Goal: Task Accomplishment & Management: Manage account settings

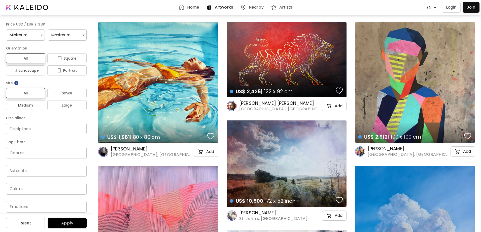
click at [433, 8] on img at bounding box center [435, 7] width 5 height 5
click at [433, 9] on img at bounding box center [435, 7] width 5 height 5
click at [434, 9] on img at bounding box center [435, 7] width 5 height 5
drag, startPoint x: 410, startPoint y: 9, endPoint x: 427, endPoint y: 7, distance: 17.8
click at [410, 9] on div "Home Artworks Nearby Artists EN ******* Login Join" at bounding box center [241, 7] width 478 height 12
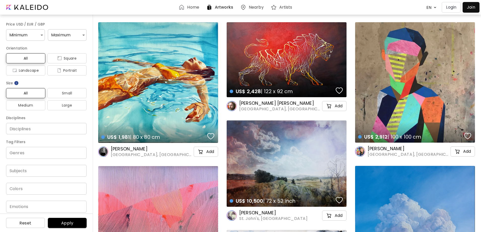
click at [427, 8] on body "Home Artworks Nearby Artists EN ******* Login Join Price USD / EUR / GBP Minimu…" at bounding box center [240, 116] width 481 height 232
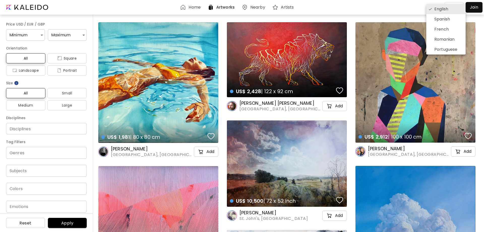
click at [452, 50] on p "Portuguese" at bounding box center [445, 49] width 23 height 6
type input "**********"
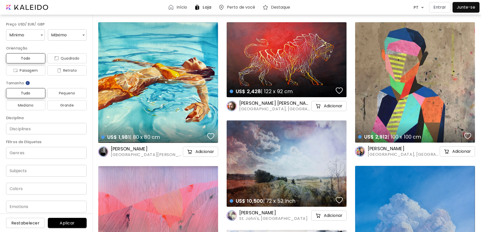
click at [441, 7] on p "Entrar" at bounding box center [440, 7] width 13 height 6
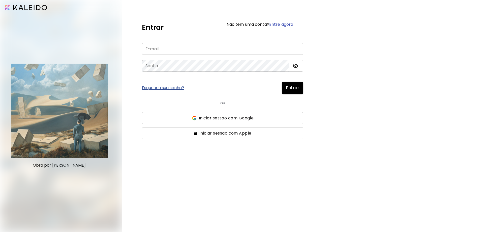
click at [234, 118] on span "Iniciar sessão com Google" at bounding box center [226, 118] width 55 height 6
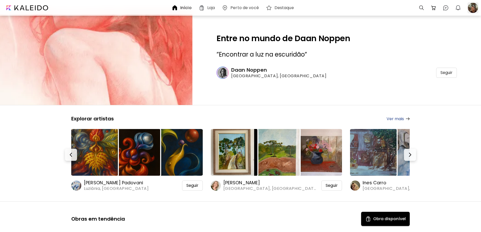
click at [474, 7] on div at bounding box center [473, 7] width 11 height 11
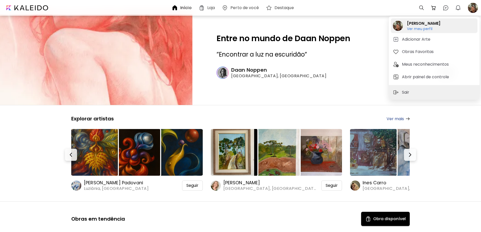
click at [427, 30] on h6 "Ver meu perfil" at bounding box center [424, 28] width 34 height 5
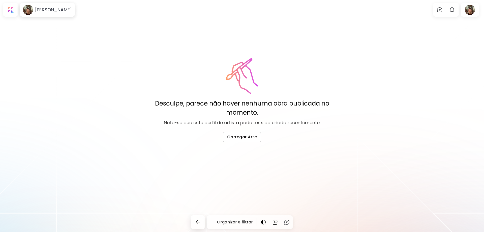
click at [166, 41] on div "Desculpe, parece não haver nenhuma obra publicada no momento. Note-se que este …" at bounding box center [242, 116] width 484 height 232
click at [50, 12] on h6 "[PERSON_NAME]" at bounding box center [53, 10] width 37 height 6
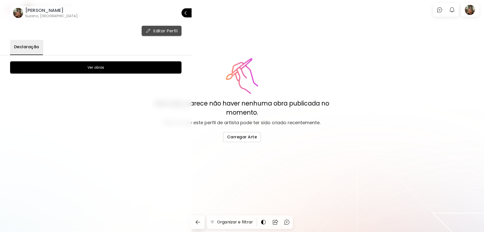
click at [169, 32] on span "Editar Perfil" at bounding box center [162, 30] width 32 height 5
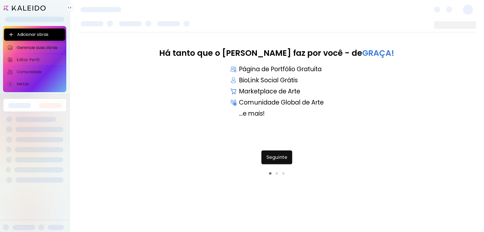
click at [34, 58] on span "Editar Perfil" at bounding box center [40, 59] width 46 height 5
click at [277, 155] on span "Seguinte" at bounding box center [276, 157] width 21 height 6
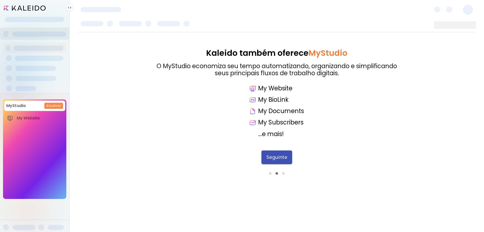
click at [282, 161] on button "Seguinte" at bounding box center [276, 157] width 31 height 14
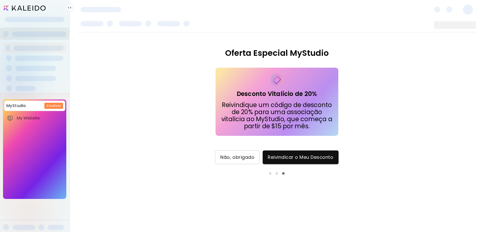
click at [245, 158] on span "Não, obrigado" at bounding box center [237, 157] width 34 height 6
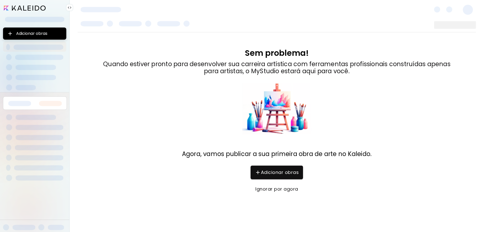
click at [288, 190] on span "Ignorar por agora" at bounding box center [277, 189] width 42 height 6
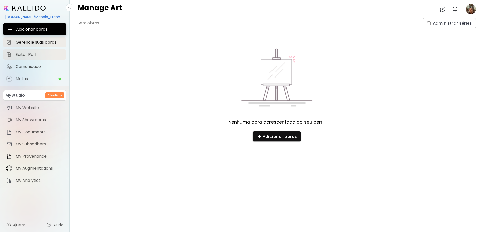
click at [29, 55] on span "Editar Perfil" at bounding box center [40, 54] width 48 height 5
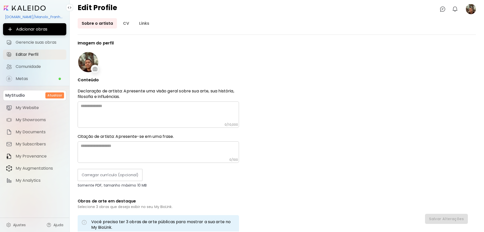
type input "******"
click at [123, 24] on link "CV" at bounding box center [126, 23] width 14 height 10
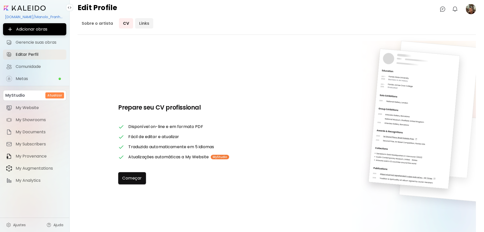
click at [140, 25] on link "Links" at bounding box center [144, 23] width 18 height 10
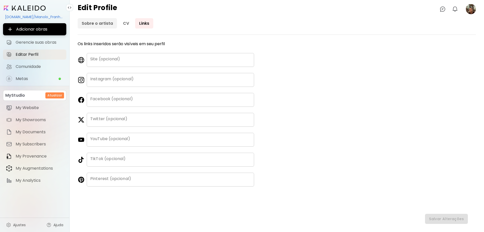
click at [102, 25] on link "Sobre o artista" at bounding box center [97, 23] width 39 height 10
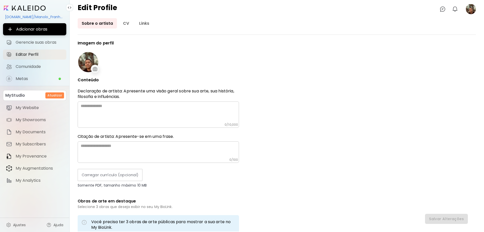
type input "******"
click at [33, 8] on input "image" at bounding box center [25, 8] width 42 height 5
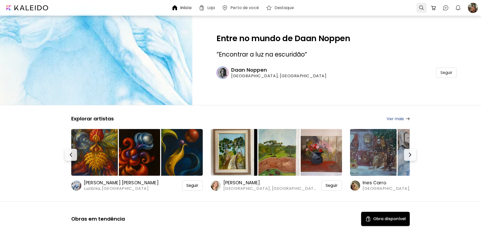
click at [421, 9] on div at bounding box center [422, 8] width 10 height 10
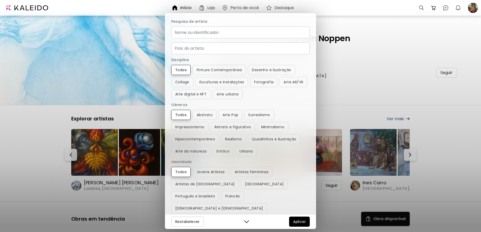
click at [226, 33] on input "Nome ou identificador" at bounding box center [240, 32] width 139 height 12
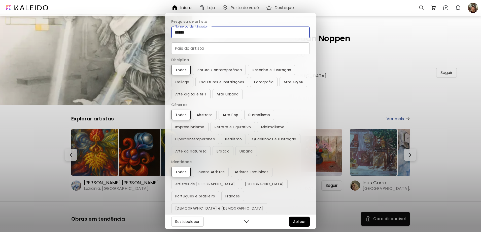
type input "******"
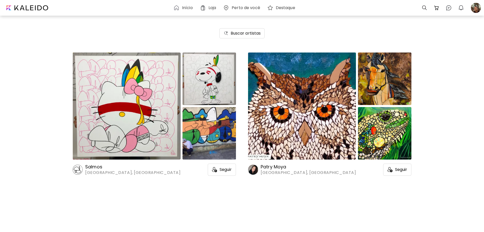
click at [91, 168] on h6 "Salmos" at bounding box center [132, 167] width 95 height 6
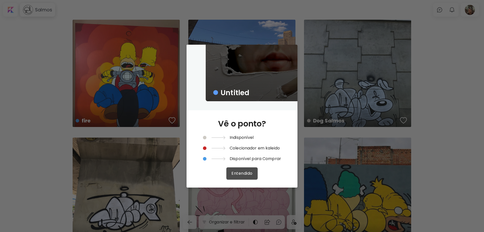
click at [245, 172] on span "Entendido" at bounding box center [241, 172] width 21 height 5
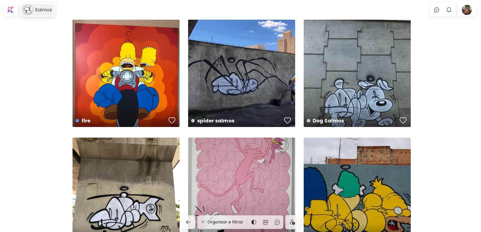
click at [35, 12] on div "Salmos" at bounding box center [42, 10] width 19 height 6
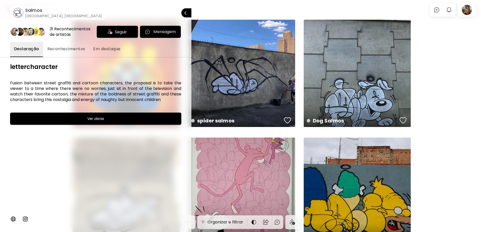
click at [36, 12] on h6 "Salmos" at bounding box center [63, 10] width 77 height 6
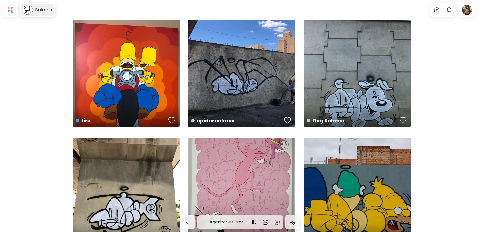
click at [32, 10] on image at bounding box center [28, 10] width 10 height 10
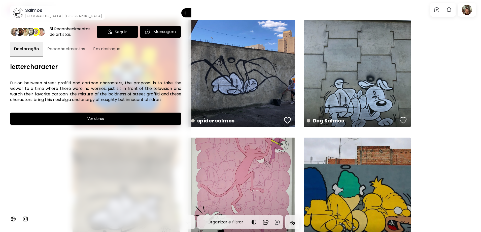
click at [109, 32] on img at bounding box center [110, 31] width 5 height 5
click at [117, 145] on div "lettercharacter Fusion between street graffiti and cartoon characters, the prop…" at bounding box center [95, 144] width 171 height 162
click at [70, 47] on span "Reconhecimentos" at bounding box center [66, 49] width 38 height 6
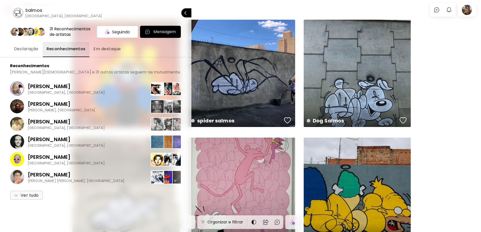
click at [117, 49] on span "Em destaque" at bounding box center [107, 49] width 27 height 6
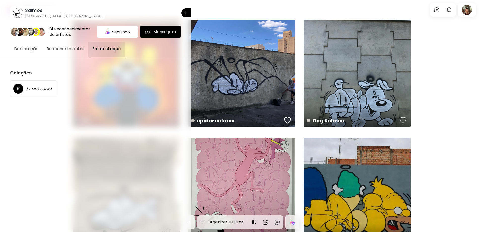
click at [26, 49] on span "Declaração" at bounding box center [26, 49] width 24 height 6
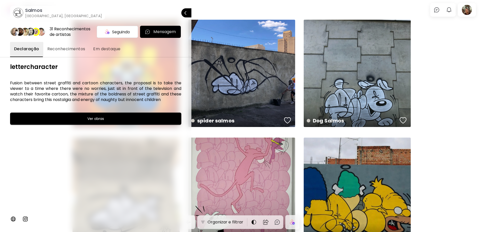
click at [473, 13] on div at bounding box center [240, 116] width 481 height 232
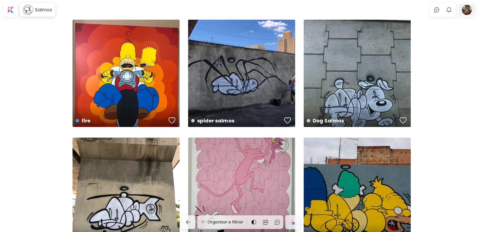
click at [470, 12] on div at bounding box center [467, 10] width 16 height 12
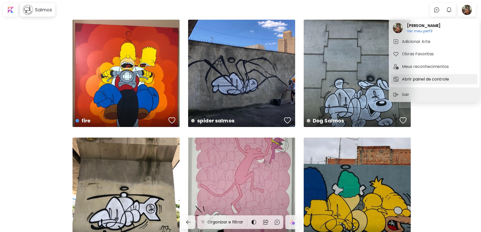
click at [420, 79] on h5 "Abrir painel de controle" at bounding box center [426, 79] width 49 height 6
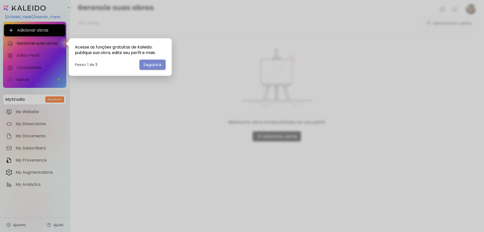
click at [149, 66] on span "Seguinte" at bounding box center [152, 64] width 18 height 5
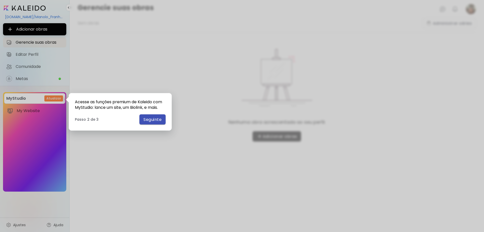
click at [161, 117] on span "Seguinte" at bounding box center [152, 119] width 18 height 5
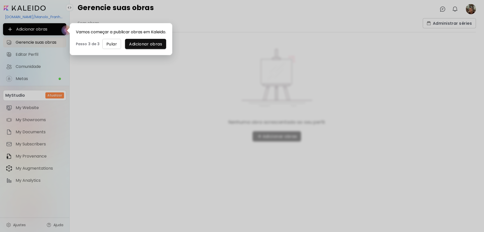
click at [113, 47] on span "Pular" at bounding box center [111, 43] width 11 height 5
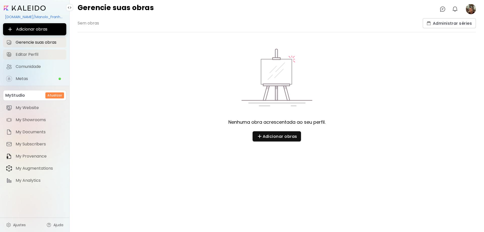
click at [36, 54] on span "Editar Perfil" at bounding box center [40, 54] width 48 height 5
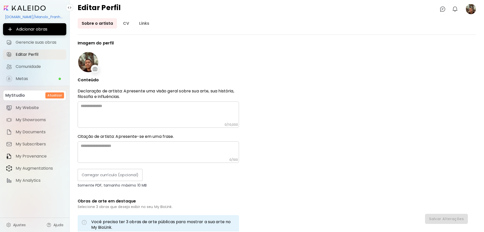
type input "******"
click at [137, 108] on textarea at bounding box center [160, 112] width 158 height 19
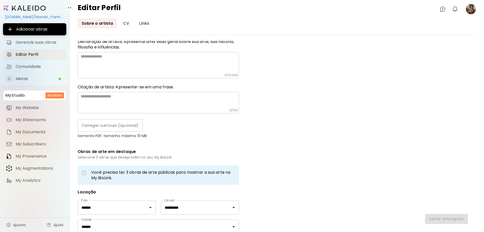
scroll to position [50, 0]
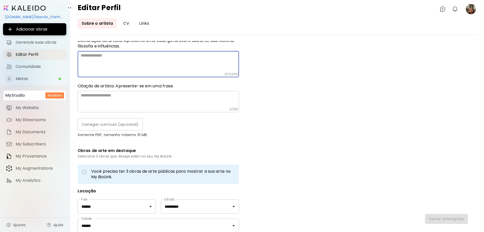
click at [128, 60] on textarea at bounding box center [160, 62] width 158 height 19
click at [124, 60] on textarea at bounding box center [160, 62] width 158 height 19
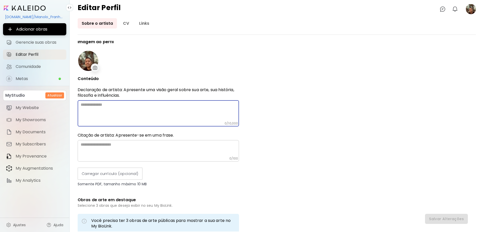
scroll to position [0, 0]
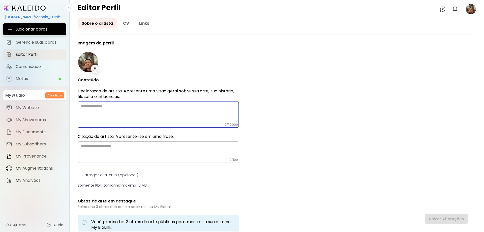
click at [146, 110] on textarea at bounding box center [160, 112] width 158 height 19
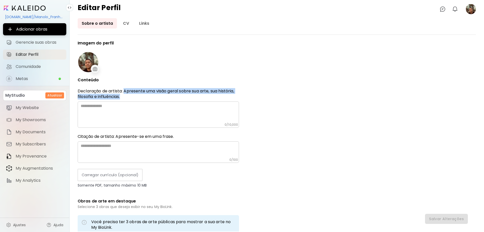
drag, startPoint x: 125, startPoint y: 90, endPoint x: 164, endPoint y: 98, distance: 40.4
click at [164, 98] on p "Declaração de artista: Apresente uma visão geral sobre sua arte, sua história, …" at bounding box center [158, 93] width 161 height 11
copy p "Apresente uma visão geral sobre sua arte, sua história, filosofia e influências."
click at [119, 110] on textarea at bounding box center [160, 112] width 158 height 19
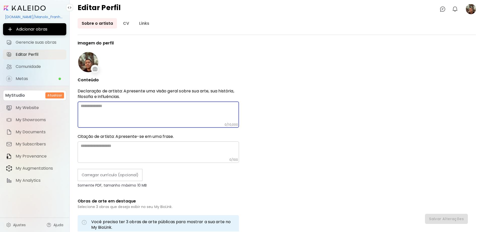
paste textarea "**********"
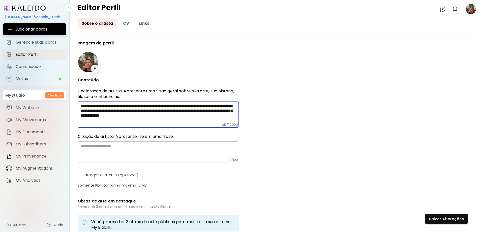
type textarea "**********"
click at [167, 122] on textarea at bounding box center [160, 112] width 158 height 19
drag, startPoint x: 169, startPoint y: 105, endPoint x: 190, endPoint y: 107, distance: 21.5
click at [190, 107] on textarea "**********" at bounding box center [160, 112] width 158 height 19
click at [168, 148] on textarea at bounding box center [160, 150] width 158 height 14
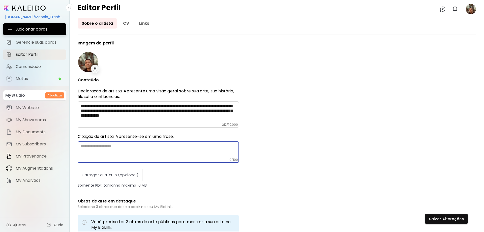
paste textarea "*********"
click at [151, 149] on textarea "*********" at bounding box center [160, 150] width 158 height 14
type textarea "*********"
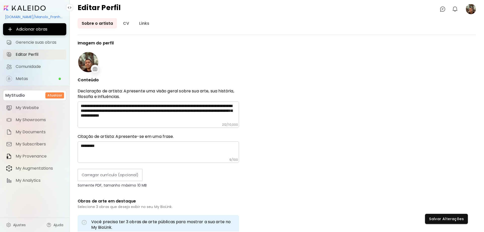
click at [199, 184] on p "Somente PDF, tamanho máximo 10 MB" at bounding box center [158, 185] width 161 height 5
click at [447, 217] on span "Salvar Alterações" at bounding box center [446, 218] width 35 height 5
click at [221, 116] on textarea "**********" at bounding box center [160, 112] width 158 height 19
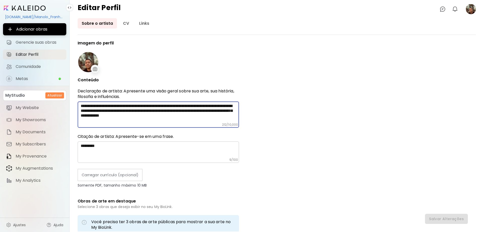
click at [35, 8] on input "image" at bounding box center [25, 8] width 42 height 5
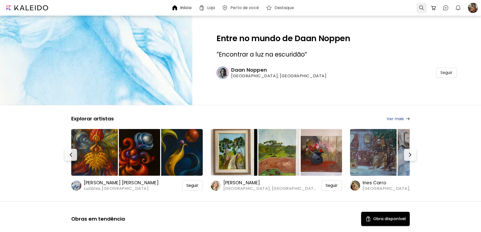
click at [423, 8] on div at bounding box center [422, 8] width 10 height 10
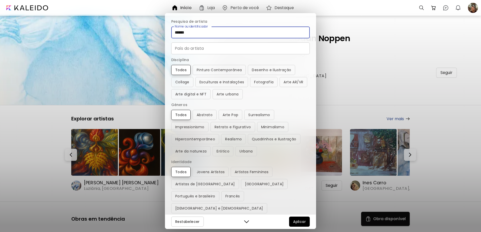
click at [243, 33] on input "******" at bounding box center [240, 32] width 139 height 12
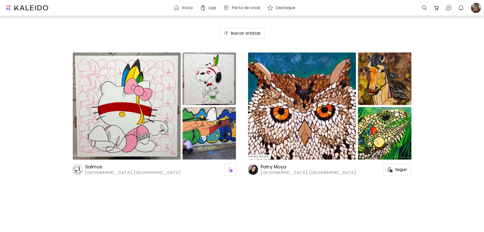
click at [74, 168] on image at bounding box center [78, 169] width 10 height 10
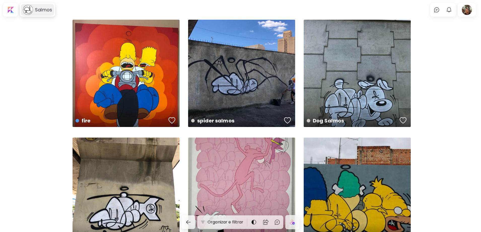
click at [40, 14] on div "Salmos" at bounding box center [37, 10] width 33 height 12
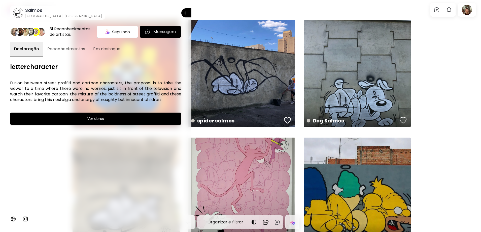
click at [67, 49] on span "Reconhecimentos" at bounding box center [66, 49] width 38 height 6
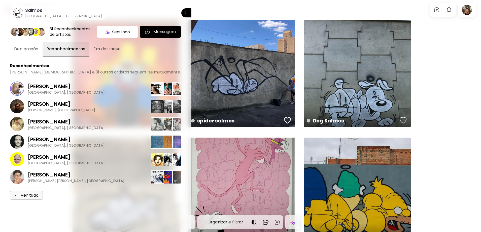
click at [108, 49] on span "Em destaque" at bounding box center [107, 49] width 27 height 6
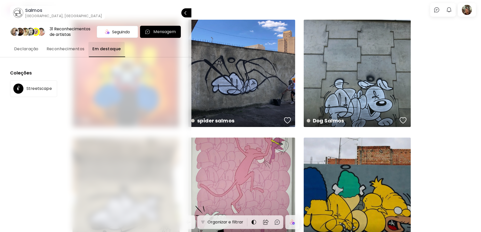
click at [28, 47] on span "Declaração" at bounding box center [26, 49] width 24 height 6
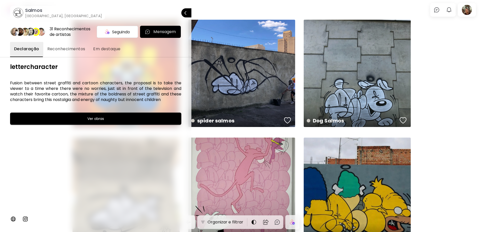
click at [31, 11] on h6 "Salmos" at bounding box center [63, 10] width 77 height 6
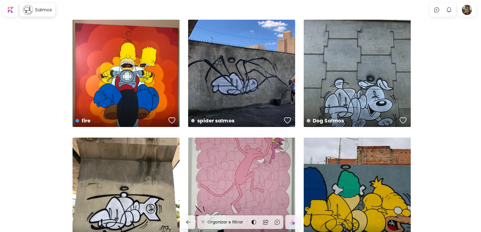
click at [31, 11] on image at bounding box center [28, 10] width 10 height 10
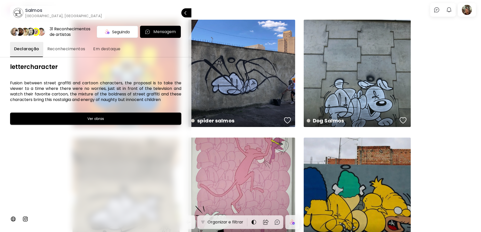
scroll to position [101, 0]
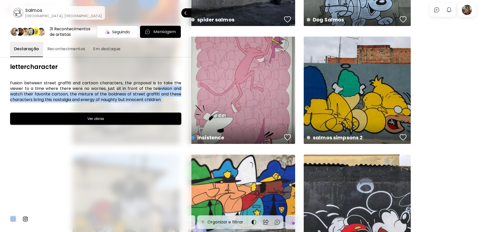
drag, startPoint x: 158, startPoint y: 91, endPoint x: 163, endPoint y: 115, distance: 24.6
click at [163, 115] on div "lettercharacter Fusion between street graffiti and cartoon characters, the prop…" at bounding box center [95, 144] width 171 height 162
click at [145, 140] on div "lettercharacter Fusion between street graffiti and cartoon characters, the prop…" at bounding box center [95, 144] width 171 height 162
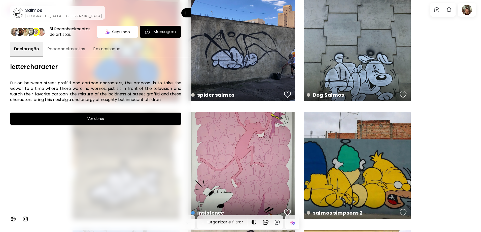
scroll to position [0, 0]
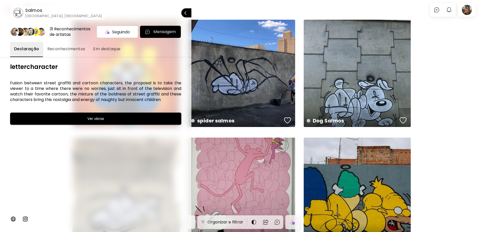
click at [20, 14] on image at bounding box center [18, 13] width 10 height 10
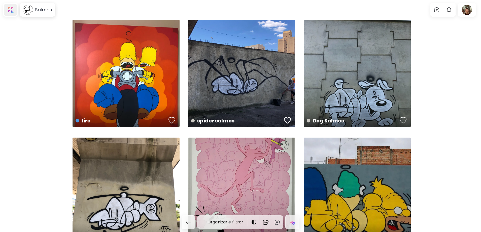
click at [11, 11] on div at bounding box center [10, 10] width 13 height 12
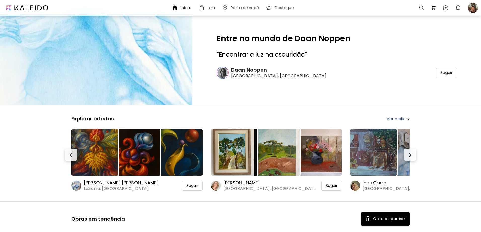
click at [95, 182] on h6 "[PERSON_NAME] Padovani" at bounding box center [121, 182] width 75 height 6
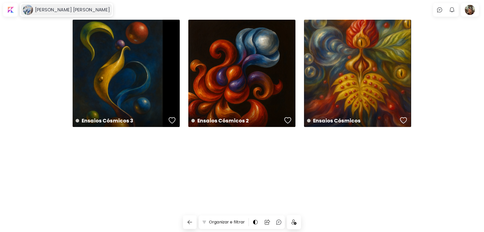
click at [57, 10] on h6 "[PERSON_NAME] Padovani" at bounding box center [72, 10] width 75 height 6
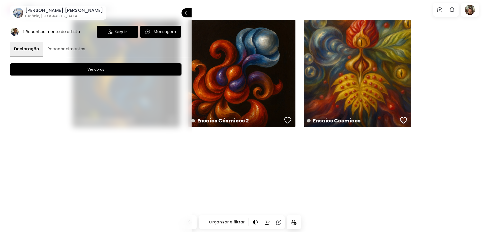
click at [40, 12] on h6 "[PERSON_NAME] Padovani" at bounding box center [64, 10] width 78 height 6
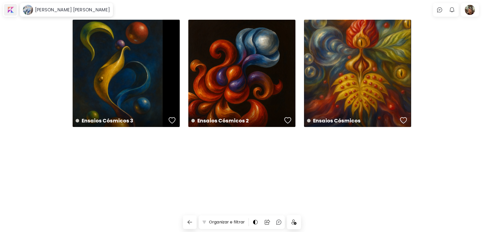
click at [11, 11] on div at bounding box center [10, 10] width 13 height 12
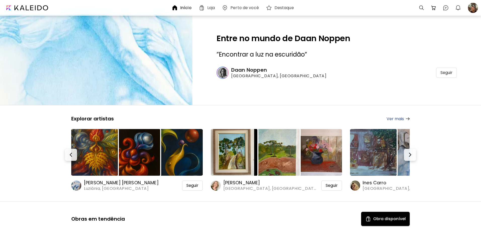
click at [231, 183] on h6 "[PERSON_NAME]" at bounding box center [271, 182] width 95 height 6
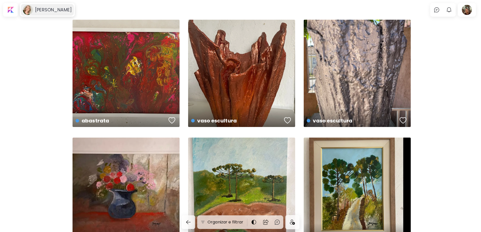
click at [38, 12] on h6 "[PERSON_NAME]" at bounding box center [53, 10] width 37 height 6
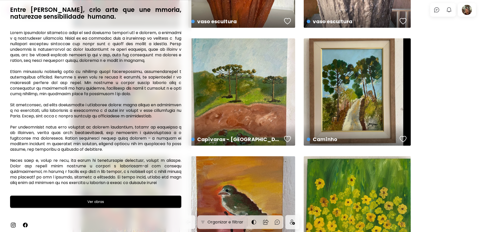
scroll to position [101, 0]
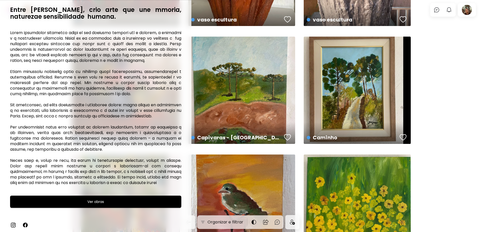
drag, startPoint x: 70, startPoint y: 183, endPoint x: 68, endPoint y: 177, distance: 6.2
click at [69, 181] on h6 at bounding box center [95, 107] width 171 height 155
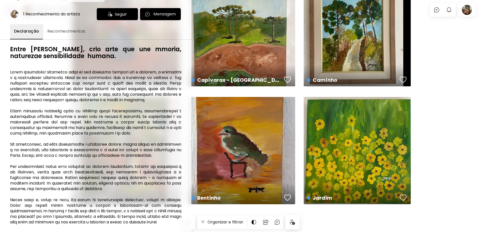
scroll to position [0, 0]
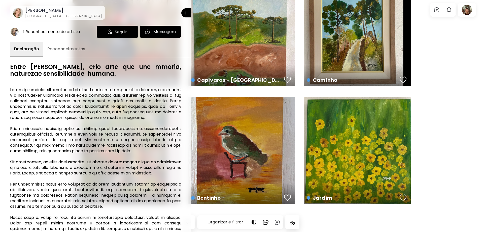
click at [254, 41] on div at bounding box center [240, 116] width 481 height 232
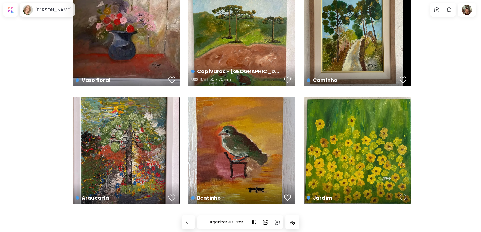
click at [253, 47] on div "Capivaras - parque barigui Curitiba. US$ 158 | 50 x 70 cm" at bounding box center [241, 32] width 107 height 107
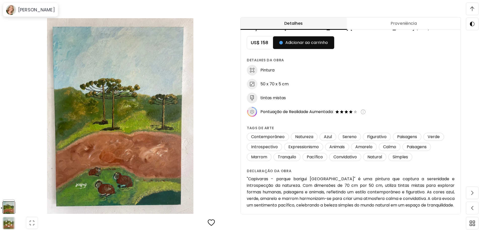
scroll to position [403, 0]
click at [473, 10] on img at bounding box center [473, 9] width 4 height 5
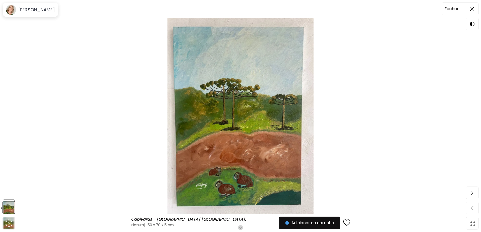
click at [477, 10] on span at bounding box center [472, 9] width 11 height 11
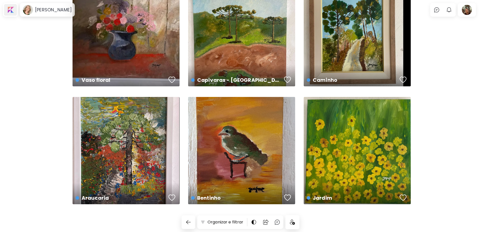
click at [12, 8] on div at bounding box center [10, 10] width 13 height 12
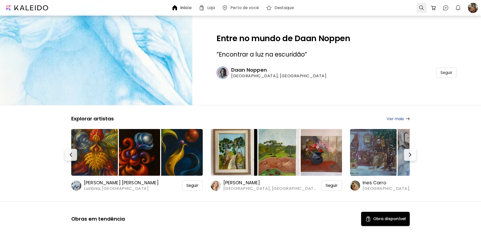
click at [424, 8] on div at bounding box center [422, 8] width 10 height 10
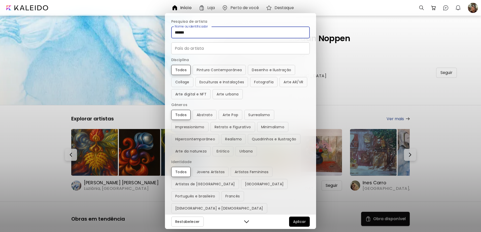
click at [221, 34] on input "******" at bounding box center [240, 32] width 139 height 12
drag, startPoint x: 200, startPoint y: 33, endPoint x: 143, endPoint y: 32, distance: 56.5
click at [143, 32] on div "Pesquisa de artista Nome ou identificador ****** Nome ou identificador País do …" at bounding box center [240, 116] width 481 height 232
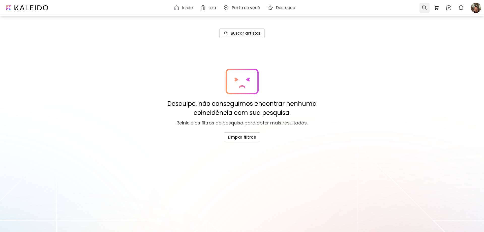
click at [426, 9] on div at bounding box center [424, 8] width 10 height 10
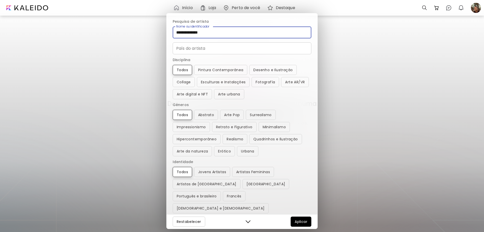
drag, startPoint x: 224, startPoint y: 32, endPoint x: 154, endPoint y: 31, distance: 70.1
click at [154, 31] on div "**********" at bounding box center [242, 116] width 484 height 232
type input "**********"
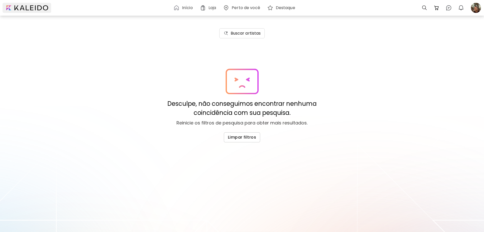
click at [25, 8] on div at bounding box center [27, 8] width 49 height 10
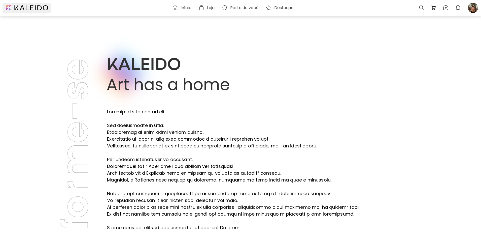
click at [9, 8] on div at bounding box center [27, 8] width 49 height 10
click at [472, 8] on div at bounding box center [473, 7] width 11 height 11
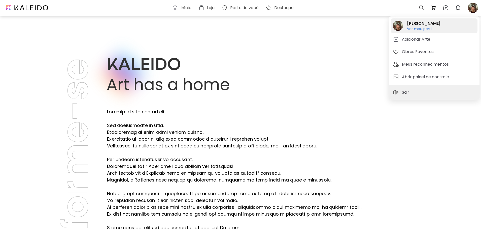
click at [427, 29] on h6 "Ver meu perfil" at bounding box center [424, 28] width 34 height 5
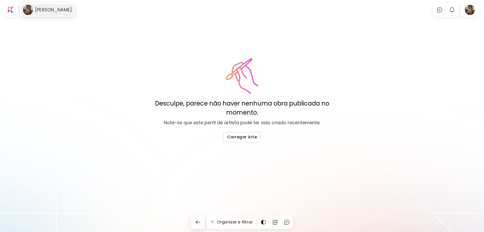
click at [43, 11] on h6 "[PERSON_NAME]" at bounding box center [53, 10] width 37 height 6
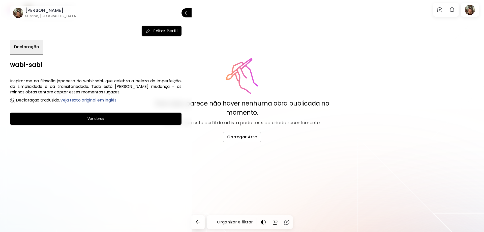
click at [109, 99] on span "Veja texto original em inglês" at bounding box center [88, 100] width 56 height 6
click at [136, 154] on div "wabi-sabi I'm inspired by the Japanese philosophy of wabi-sabi, which celebrate…" at bounding box center [95, 143] width 171 height 164
click at [473, 11] on div at bounding box center [242, 116] width 484 height 232
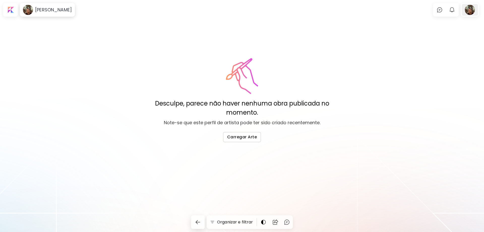
click at [471, 14] on div at bounding box center [470, 10] width 16 height 12
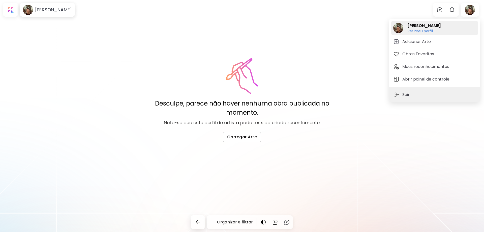
click at [423, 31] on h6 "Ver meu perfil" at bounding box center [424, 31] width 34 height 5
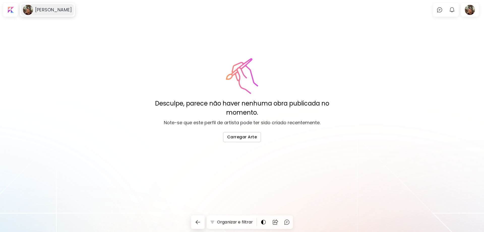
click at [63, 12] on h6 "[PERSON_NAME]" at bounding box center [53, 10] width 37 height 6
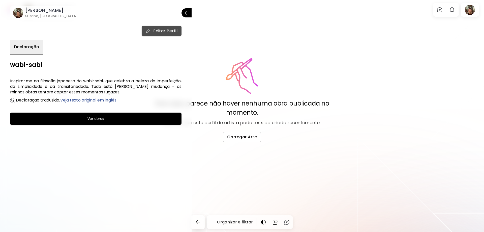
click at [170, 31] on span "Editar Perfil" at bounding box center [162, 30] width 32 height 5
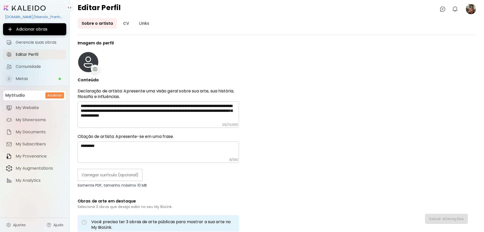
type input "******"
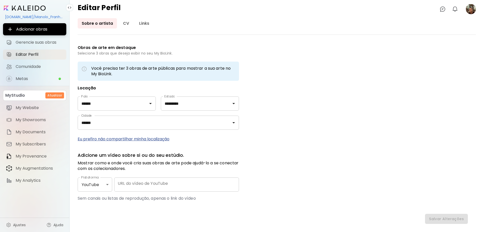
scroll to position [161, 0]
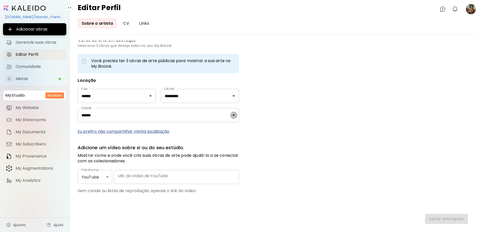
click at [233, 116] on icon "Open" at bounding box center [234, 115] width 6 height 6
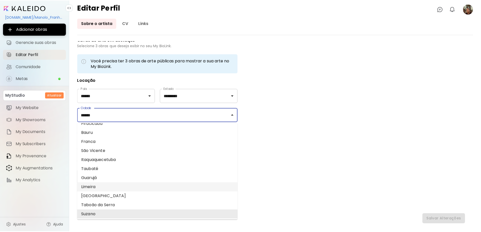
scroll to position [0, 0]
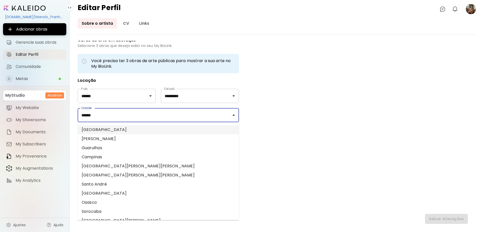
click at [159, 130] on li "São Paulo" at bounding box center [158, 129] width 161 height 9
type input "*********"
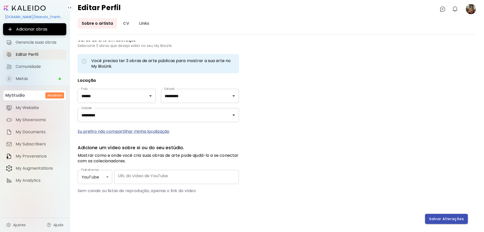
click at [449, 219] on span "Salvar Alterações" at bounding box center [446, 218] width 35 height 5
click at [17, 8] on input "image" at bounding box center [25, 8] width 42 height 5
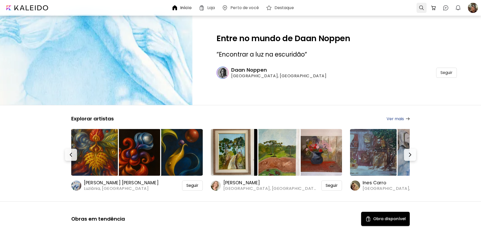
click at [422, 9] on div at bounding box center [422, 8] width 10 height 10
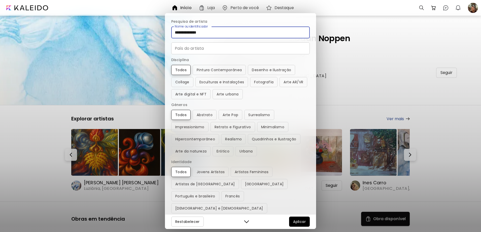
drag, startPoint x: 232, startPoint y: 34, endPoint x: 157, endPoint y: 33, distance: 74.4
click at [157, 33] on div "**********" at bounding box center [240, 116] width 481 height 232
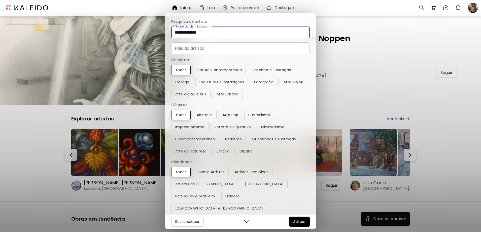
type input "**********"
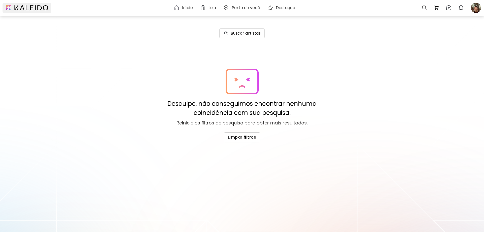
click at [38, 7] on div at bounding box center [27, 8] width 49 height 10
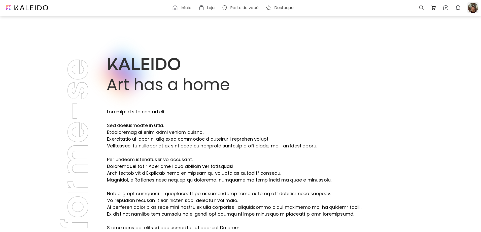
click at [474, 7] on div at bounding box center [473, 7] width 11 height 11
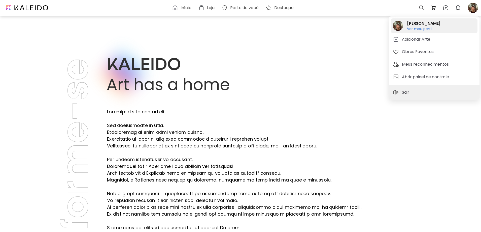
click at [421, 28] on h6 "Ver meu perfil" at bounding box center [424, 28] width 34 height 5
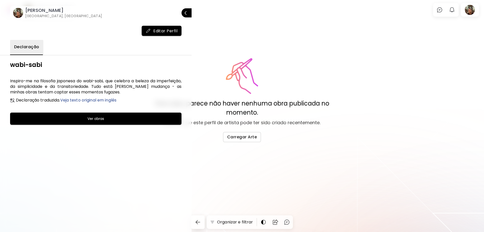
click at [105, 99] on span "Veja texto original em inglês" at bounding box center [88, 100] width 56 height 6
click at [153, 149] on div "wabi-sabi I'm inspired by the Japanese philosophy of wabi-sabi, which celebrate…" at bounding box center [95, 143] width 171 height 164
drag, startPoint x: 119, startPoint y: 100, endPoint x: 124, endPoint y: 101, distance: 4.4
click at [120, 100] on span "Traducir" at bounding box center [113, 100] width 17 height 6
click at [148, 144] on div "wabi-sabi Inspiro-me na filosofia japonesa do wabi-sabi, que celebra a beleza d…" at bounding box center [95, 143] width 171 height 164
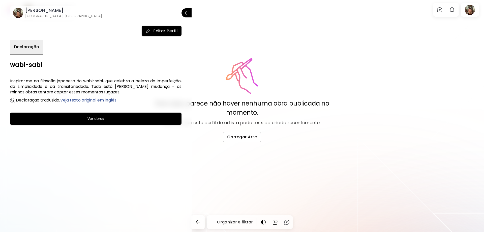
click at [474, 10] on div at bounding box center [242, 116] width 484 height 232
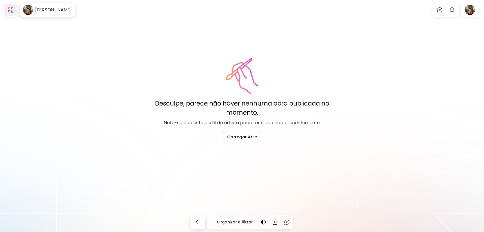
click at [9, 12] on div at bounding box center [10, 10] width 13 height 12
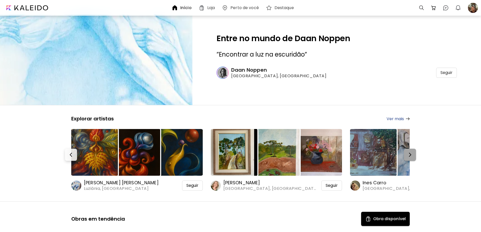
click at [409, 155] on img "button" at bounding box center [410, 154] width 6 height 6
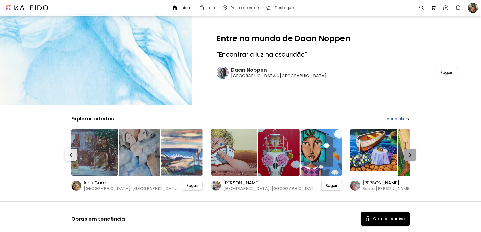
click at [409, 155] on img "button" at bounding box center [410, 154] width 6 height 6
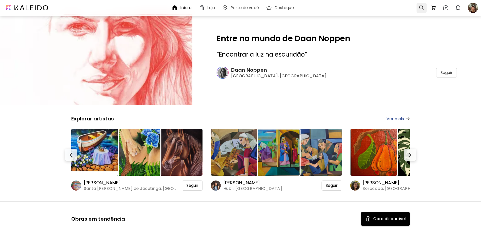
click at [422, 8] on div at bounding box center [422, 8] width 10 height 10
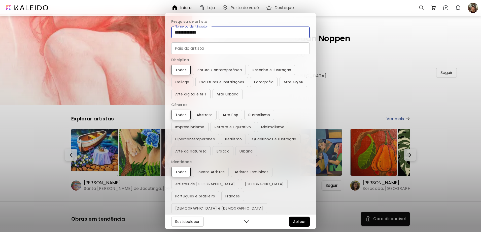
drag, startPoint x: 219, startPoint y: 32, endPoint x: 136, endPoint y: 29, distance: 82.5
click at [136, 29] on div "**********" at bounding box center [240, 116] width 481 height 232
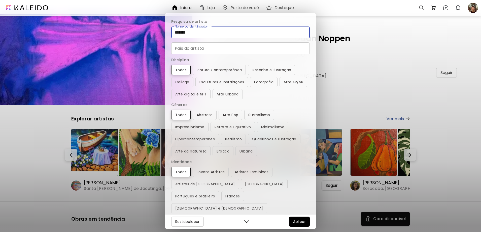
type input "*******"
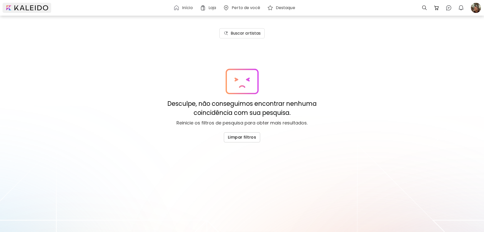
drag, startPoint x: 25, startPoint y: 7, endPoint x: 112, endPoint y: 17, distance: 87.8
click at [25, 7] on div at bounding box center [27, 8] width 49 height 10
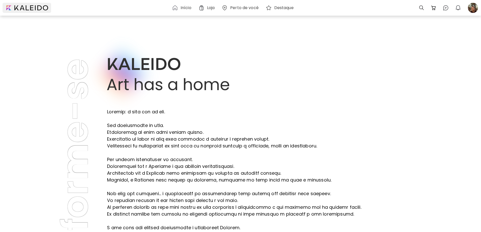
click at [10, 8] on div at bounding box center [27, 8] width 49 height 10
click at [186, 9] on h6 "Início" at bounding box center [186, 8] width 11 height 4
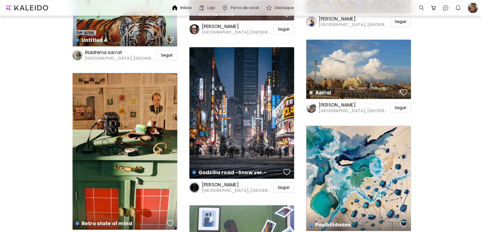
scroll to position [1361, 0]
